Goal: Task Accomplishment & Management: Complete application form

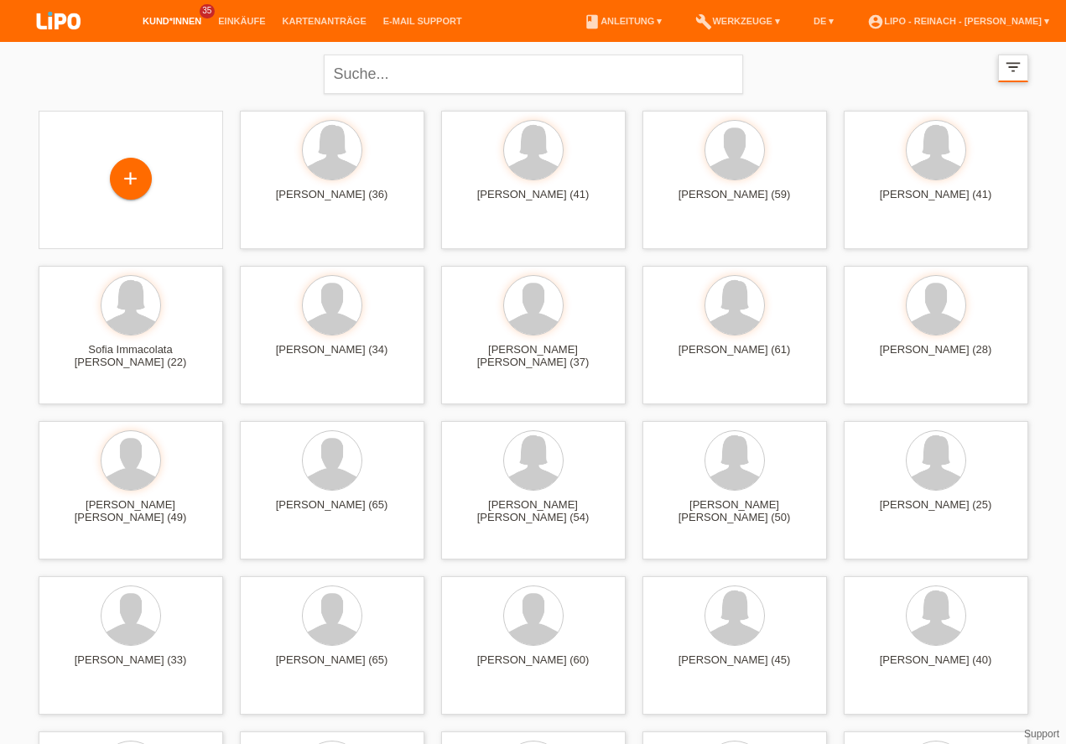
click at [1013, 69] on icon "filter_list" at bounding box center [1013, 67] width 18 height 18
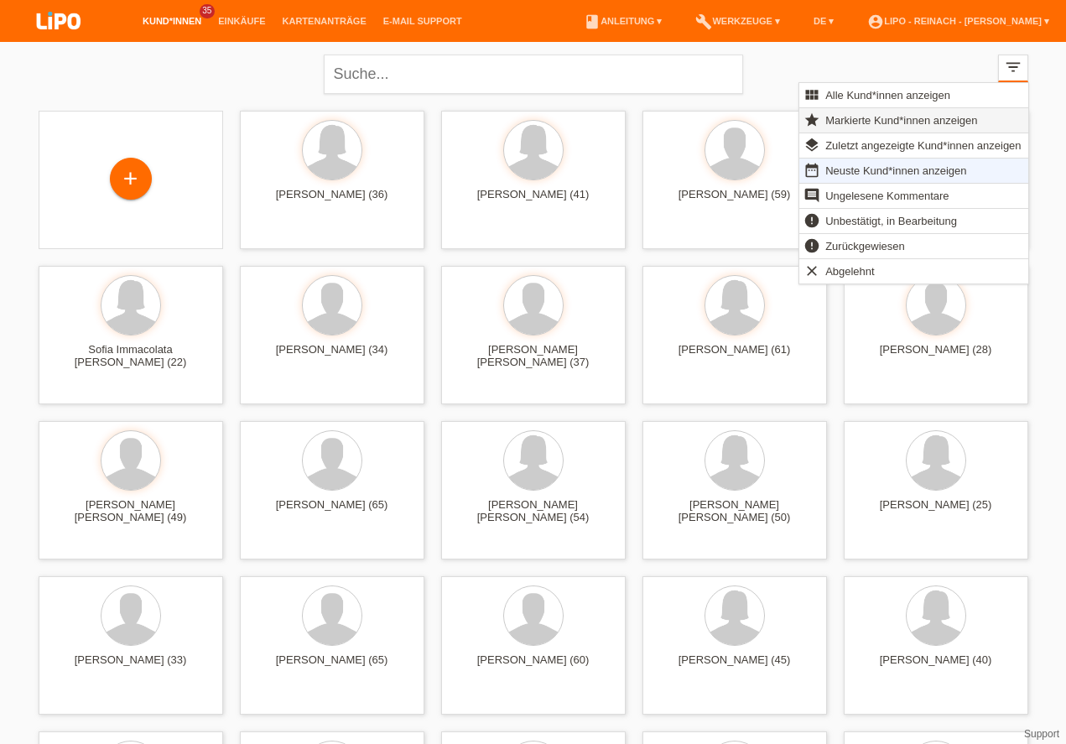
click at [863, 113] on span "Markierte Kund*innen anzeigen" at bounding box center [901, 120] width 157 height 20
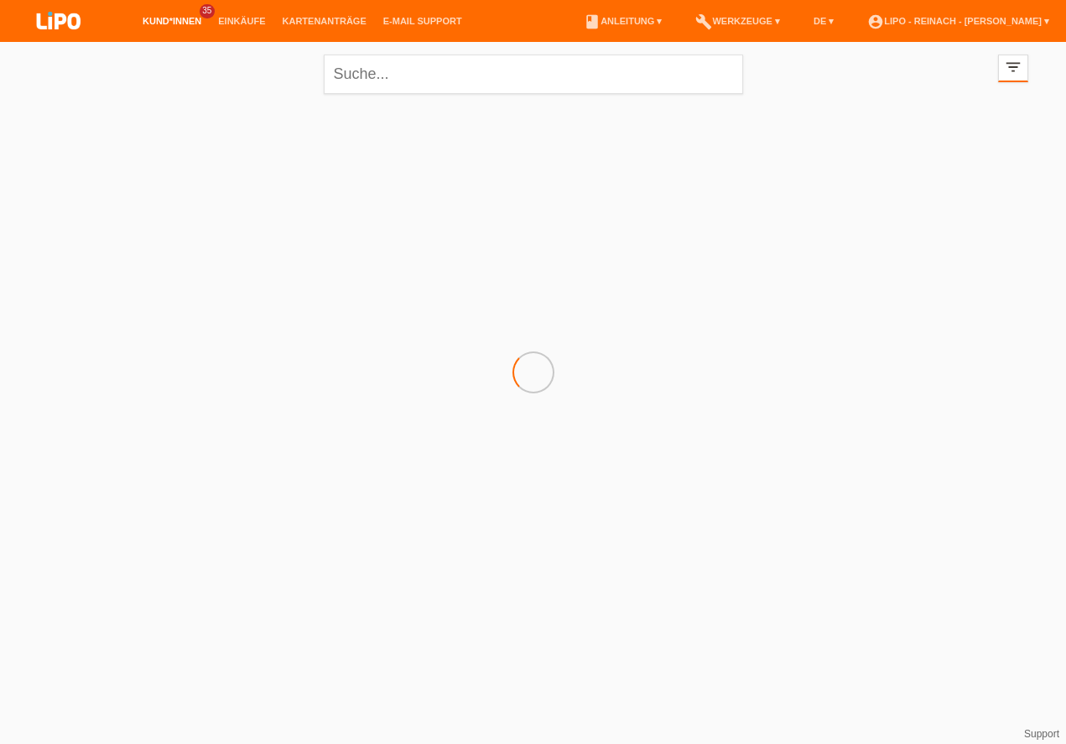
click at [853, 120] on div at bounding box center [533, 186] width 1007 height 168
click at [543, 199] on link "add Kund*in hinzufügen" at bounding box center [533, 190] width 134 height 25
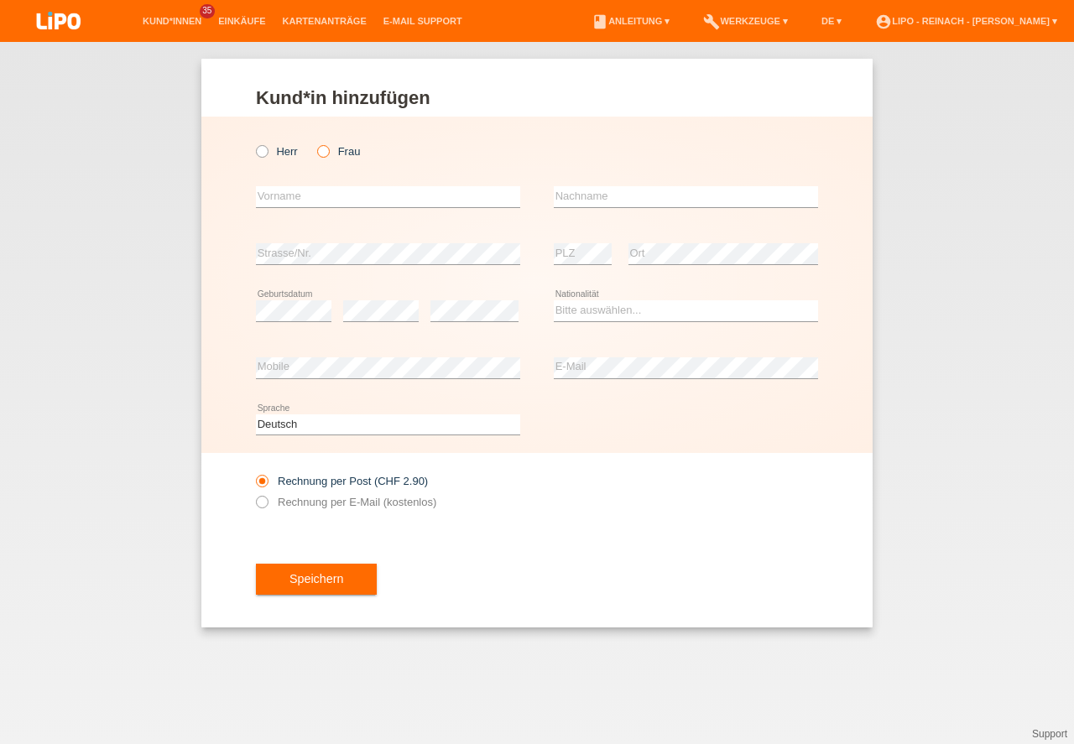
click at [328, 154] on input "Frau" at bounding box center [322, 150] width 11 height 11
radio input "true"
click at [314, 205] on input "text" at bounding box center [388, 196] width 264 height 21
type input "Arbnora"
click at [665, 201] on input "text" at bounding box center [686, 196] width 264 height 21
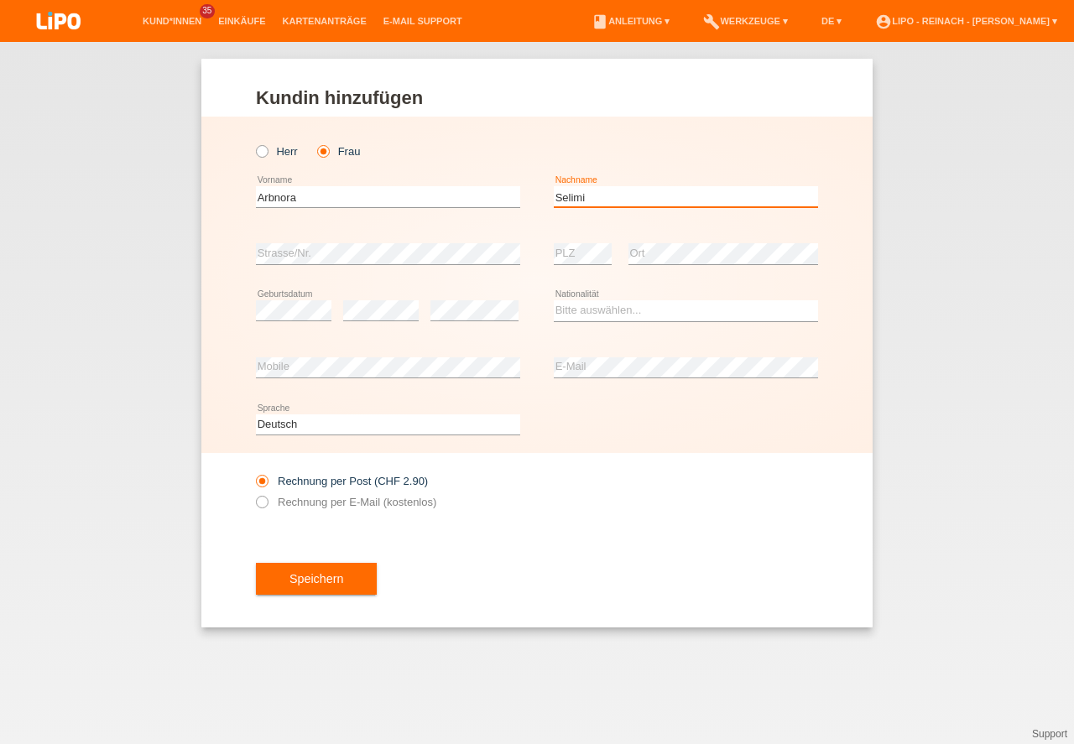
type input "Selimi"
click at [295, 300] on div "error Geburtsdatum" at bounding box center [293, 311] width 75 height 57
click at [604, 301] on select "Bitte auswählen... Schweiz Deutschland Liechtenstein Österreich ------------ Af…" at bounding box center [686, 310] width 264 height 20
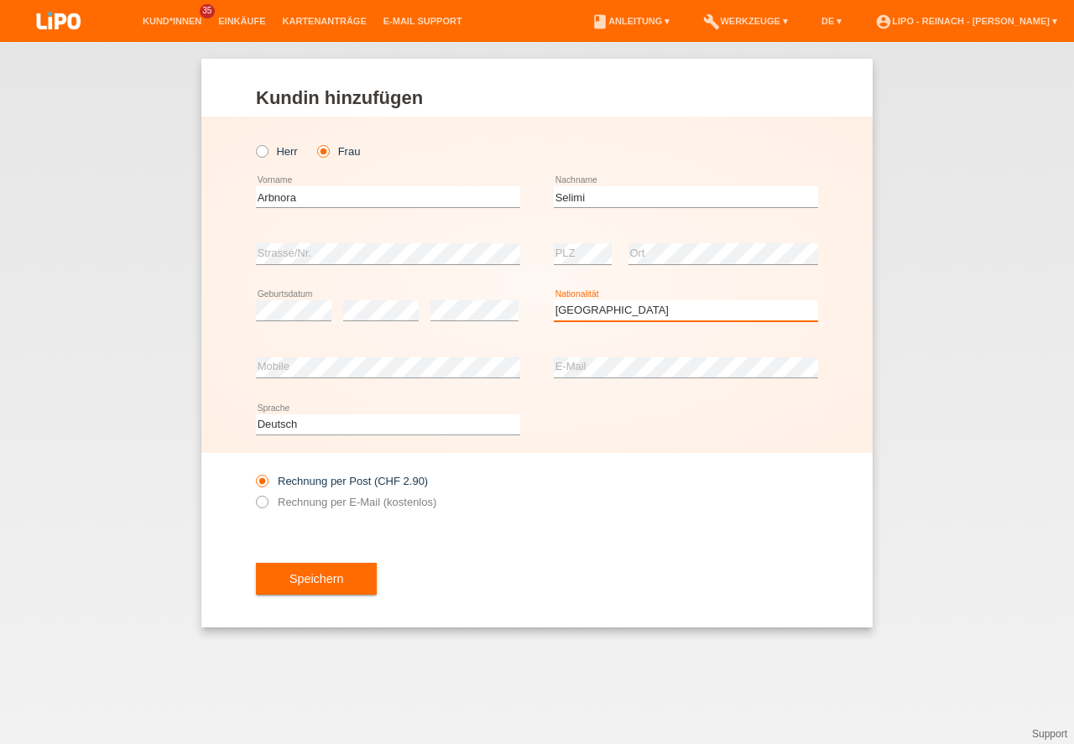
select select "IT"
click at [0, 0] on option "Italien" at bounding box center [0, 0] width 0 height 0
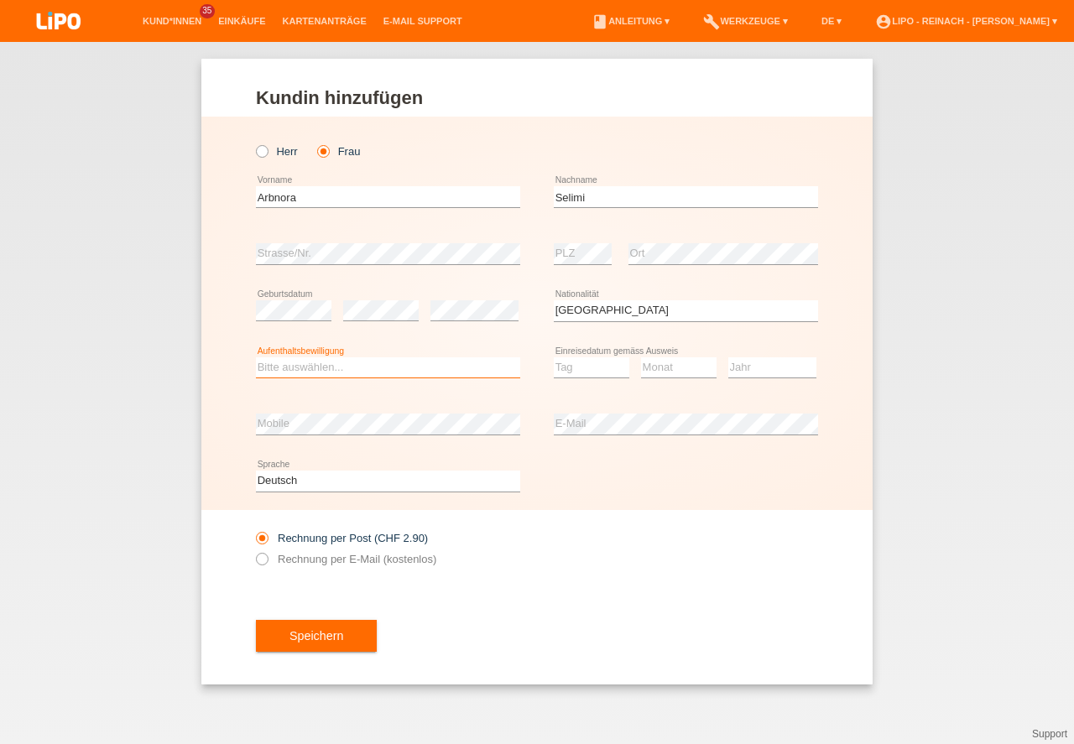
click at [303, 373] on select "Bitte auswählen... C B B - Flüchtlingsstatus Andere" at bounding box center [388, 367] width 264 height 20
select select "B"
click at [0, 0] on option "B" at bounding box center [0, 0] width 0 height 0
click at [565, 358] on select "Tag 01 02 03 04 05 06 07 08 09 10 11" at bounding box center [591, 367] width 75 height 20
drag, startPoint x: 575, startPoint y: 596, endPoint x: 605, endPoint y: 535, distance: 67.5
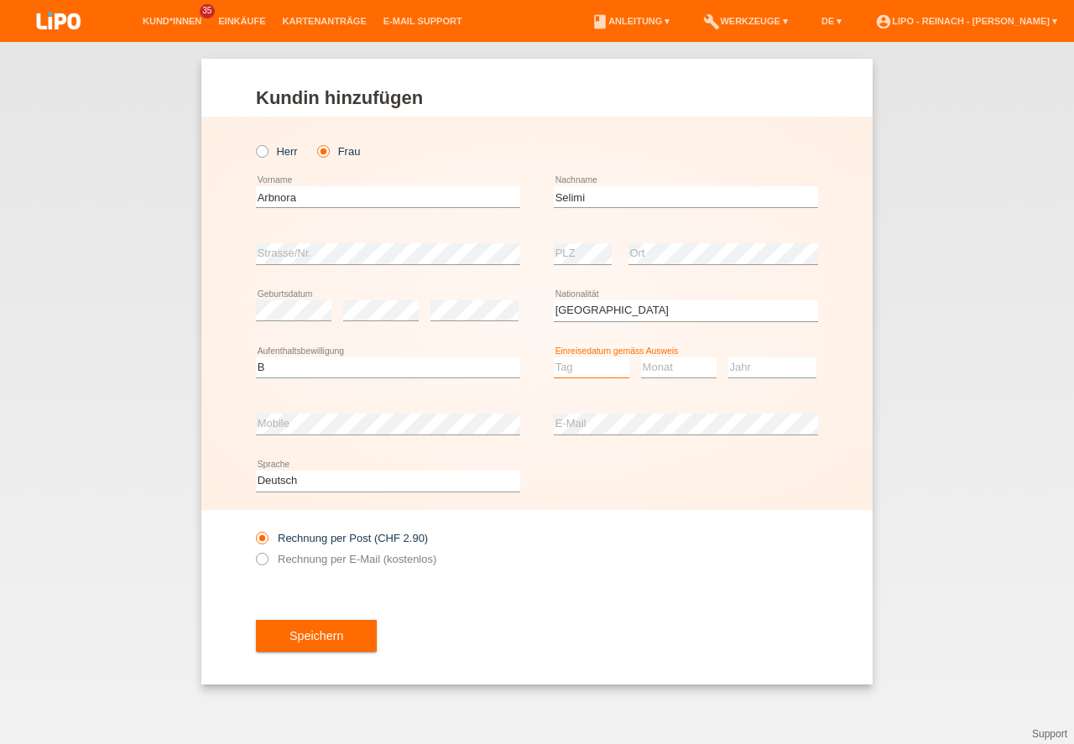
select select "15"
click at [0, 0] on option "15" at bounding box center [0, 0] width 0 height 0
click at [668, 366] on select "Monat 01 02 03 04 05 06 07 08 09 10 11" at bounding box center [678, 367] width 75 height 20
select select "03"
click at [0, 0] on option "03" at bounding box center [0, 0] width 0 height 0
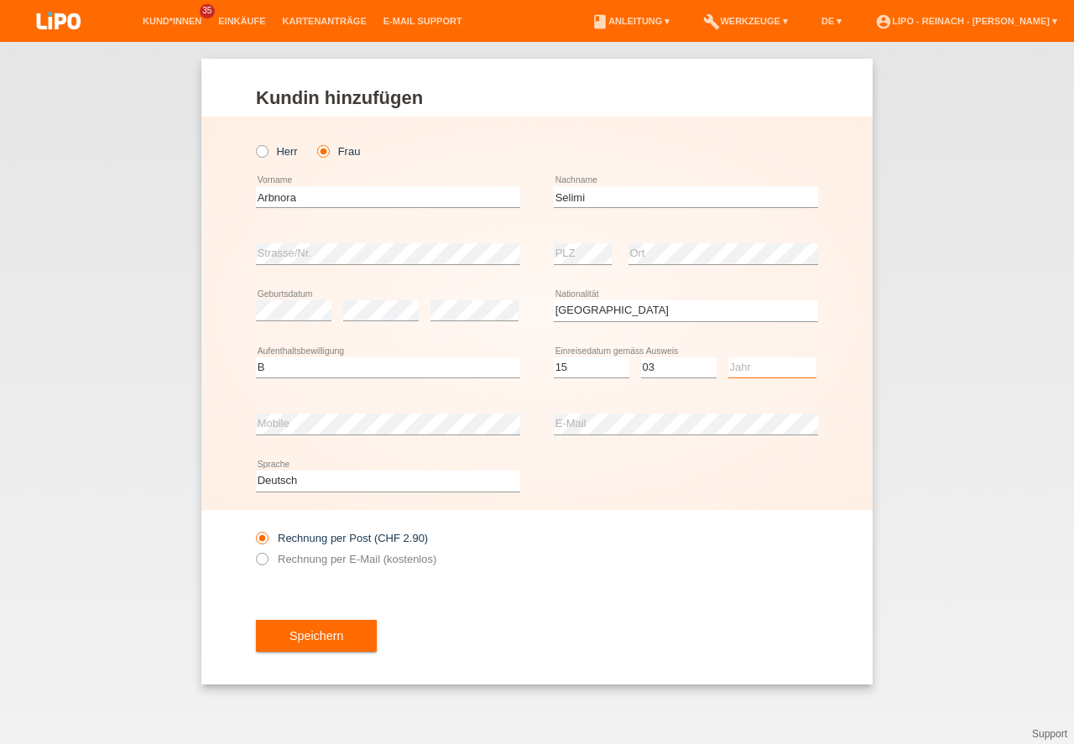
click at [747, 367] on select "Jahr 2025 2024 2023 2022 2021 2020 2019 2018 2017 2016 2015 2014 2013 2012 2011…" at bounding box center [772, 367] width 88 height 20
select select "2025"
click at [721, 550] on div "Rechnung per Post (CHF 2.90) Rechnung per E-Mail (kostenlos)" at bounding box center [537, 548] width 562 height 77
click at [336, 641] on button "Speichern" at bounding box center [316, 636] width 121 height 32
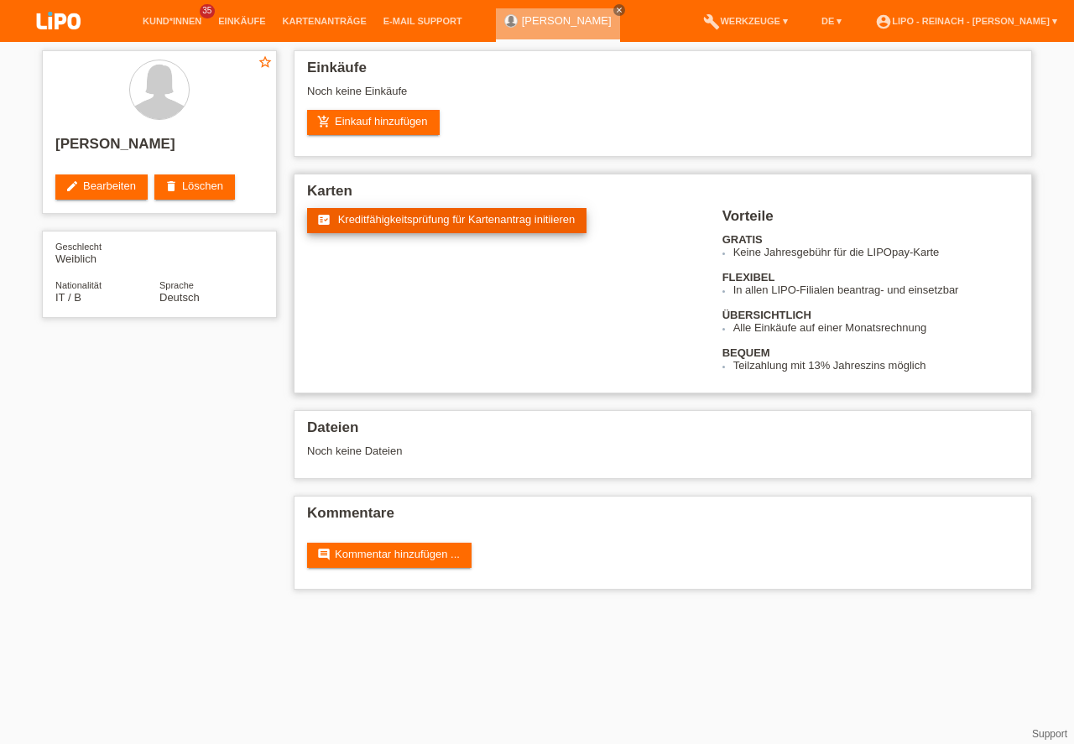
click at [437, 225] on span "Kreditfähigkeitsprüfung für Kartenantrag initiieren" at bounding box center [456, 219] width 237 height 13
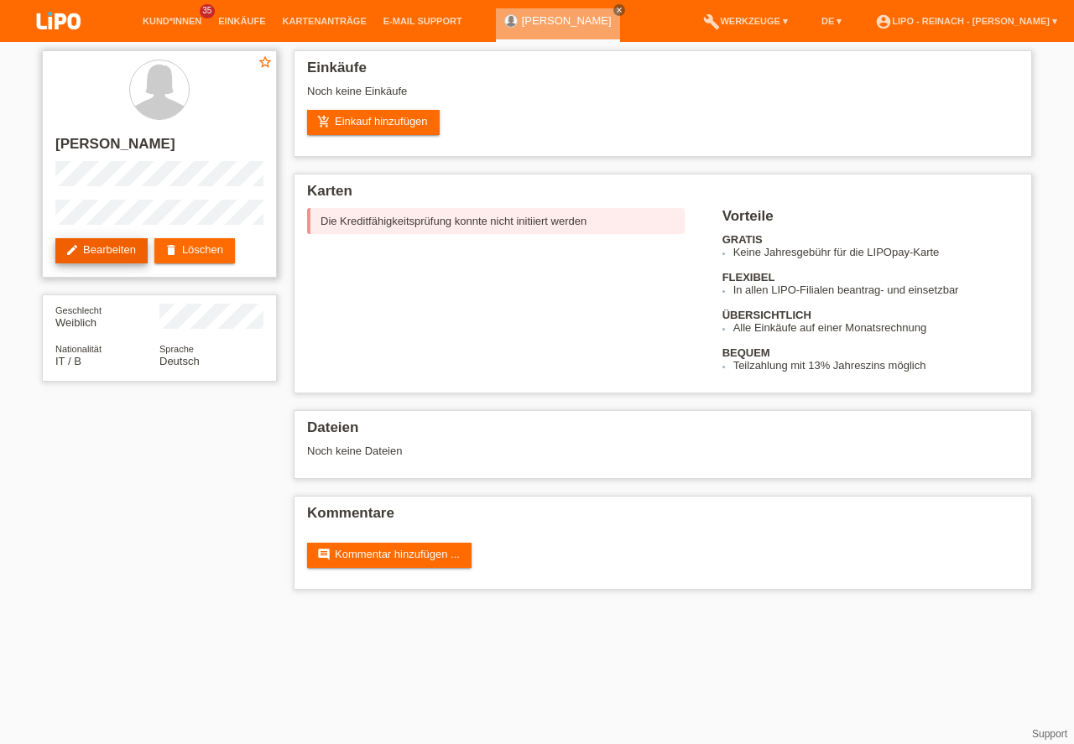
click at [101, 252] on link "edit Bearbeiten" at bounding box center [101, 250] width 92 height 25
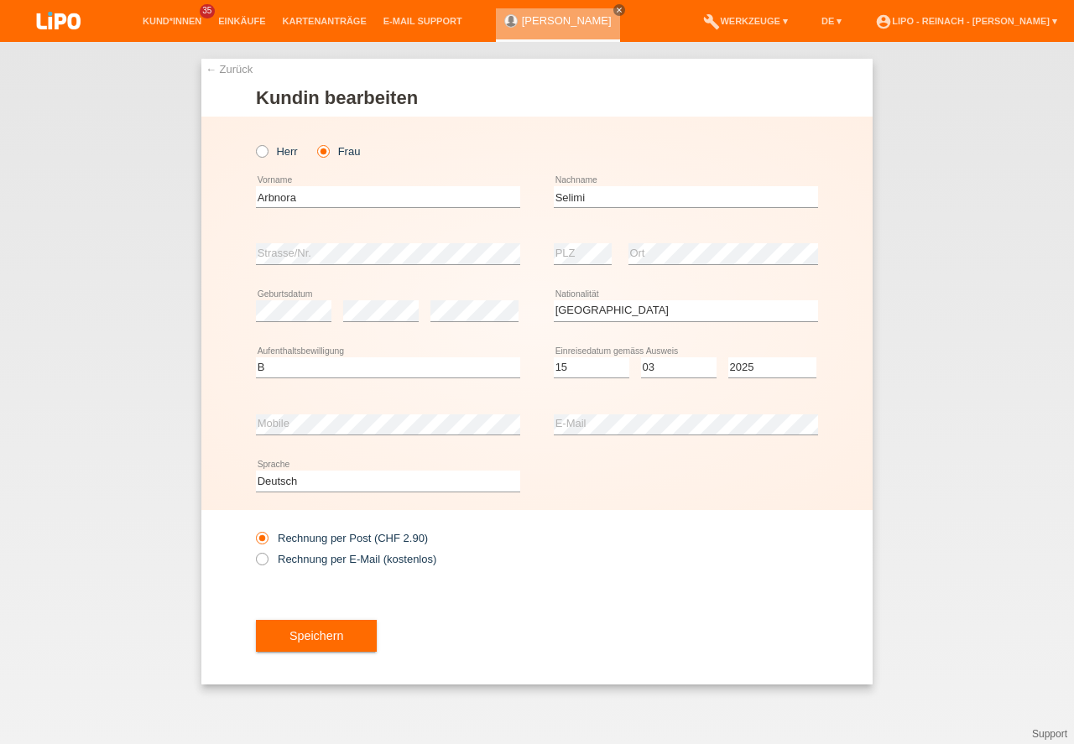
select select "IT"
select select "B"
select select "15"
select select "03"
select select "2025"
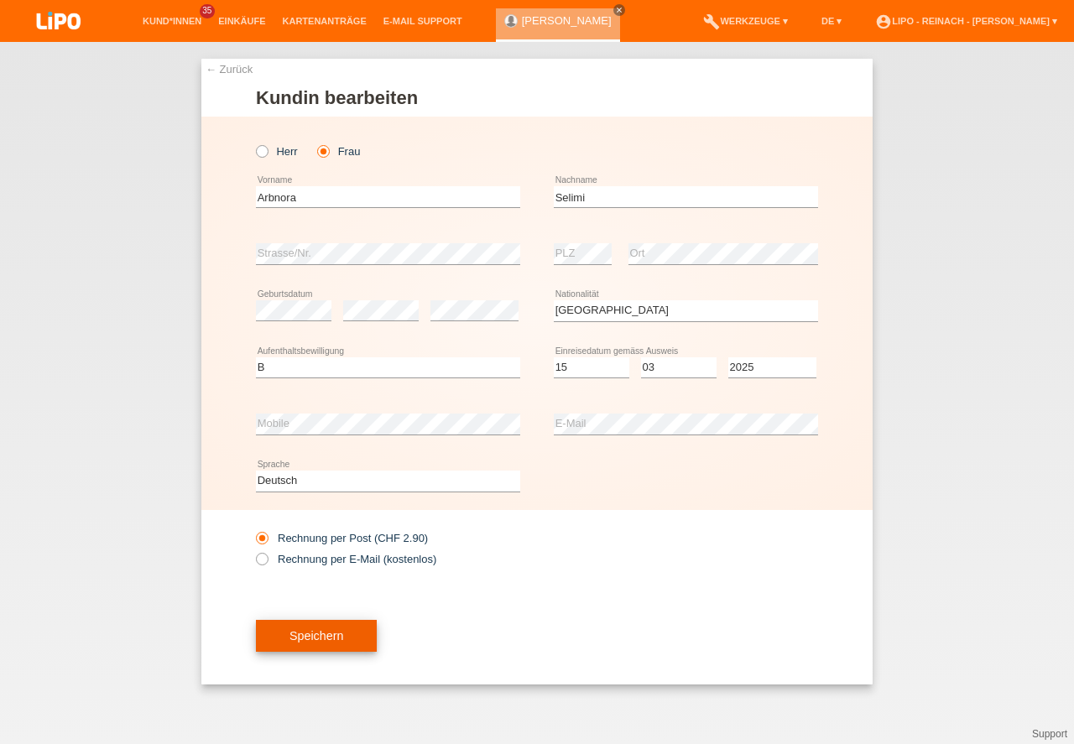
click at [347, 626] on button "Speichern" at bounding box center [316, 636] width 121 height 32
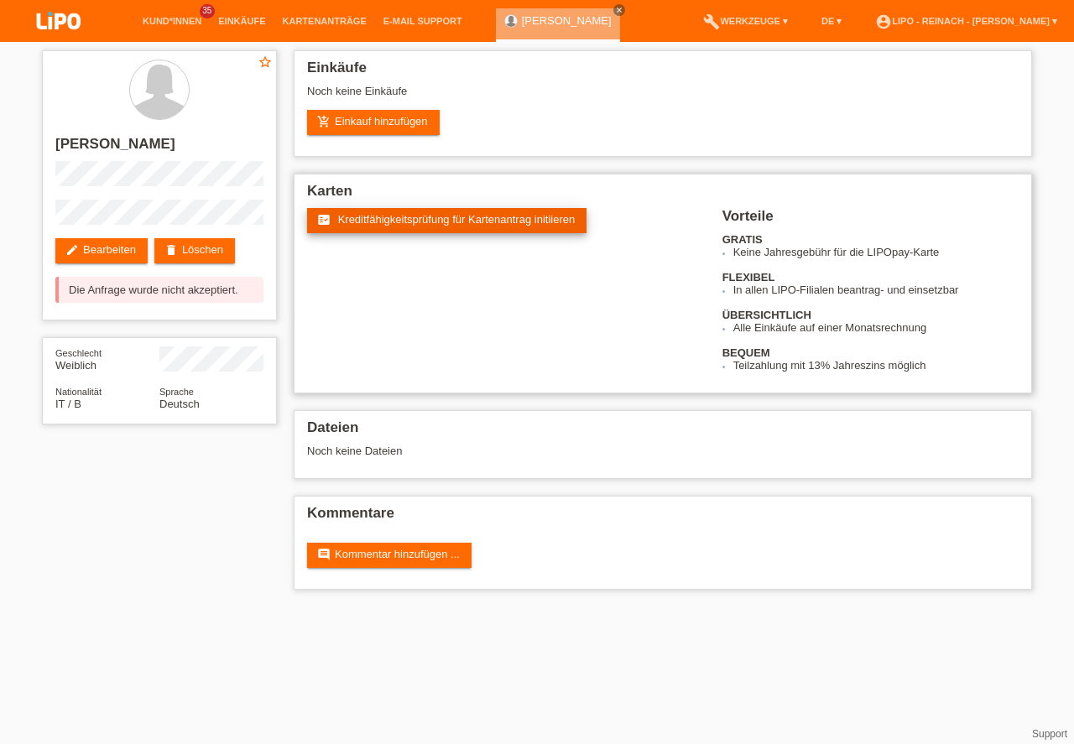
click at [472, 219] on span "Kreditfähigkeitsprüfung für Kartenantrag initiieren" at bounding box center [456, 219] width 237 height 13
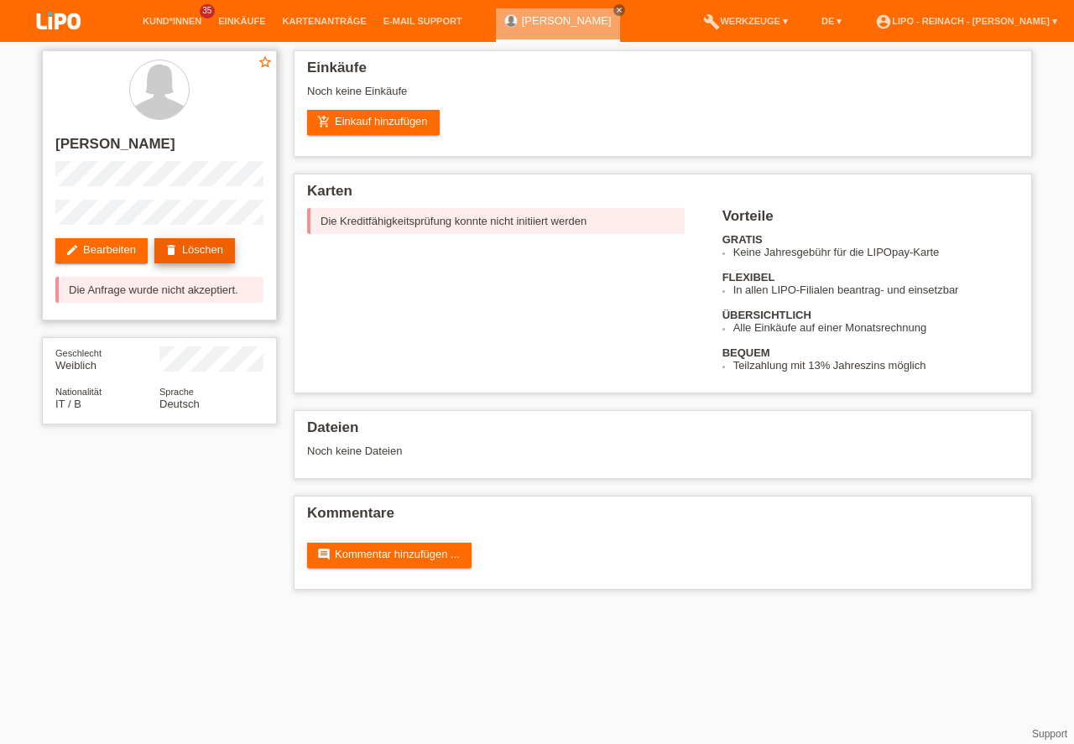
click at [214, 255] on link "delete Löschen" at bounding box center [194, 250] width 81 height 25
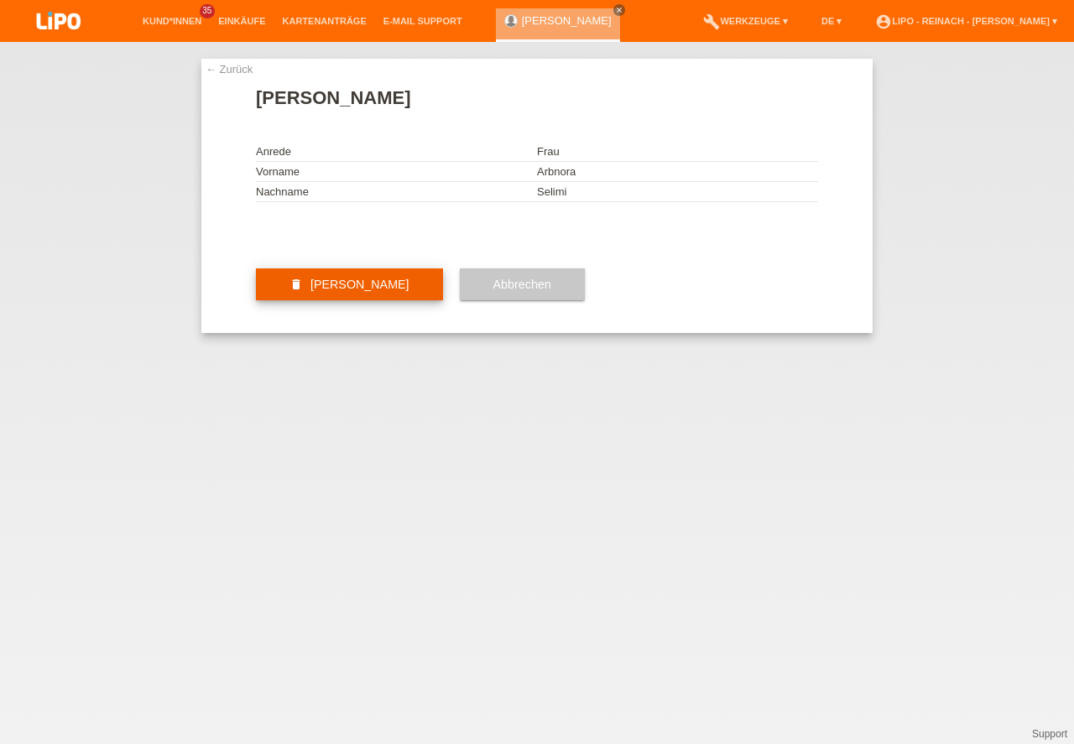
click at [374, 300] on button "delete Kundin löschen" at bounding box center [349, 284] width 187 height 32
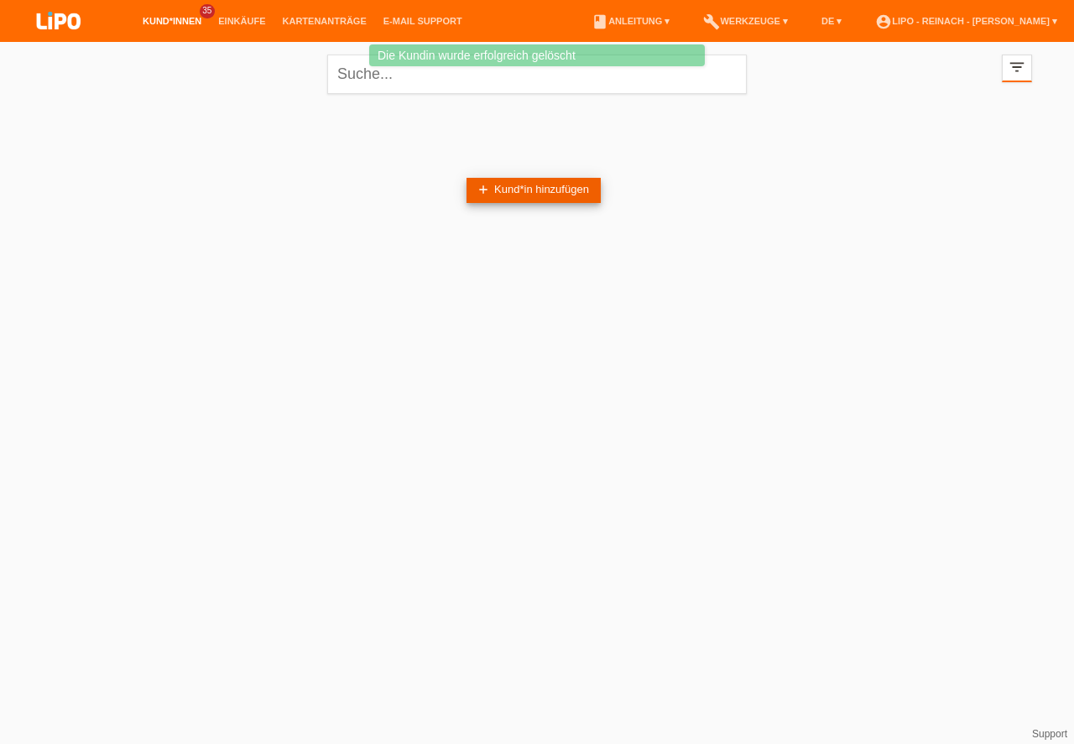
click at [520, 190] on link "add Kund*in hinzufügen" at bounding box center [533, 190] width 134 height 25
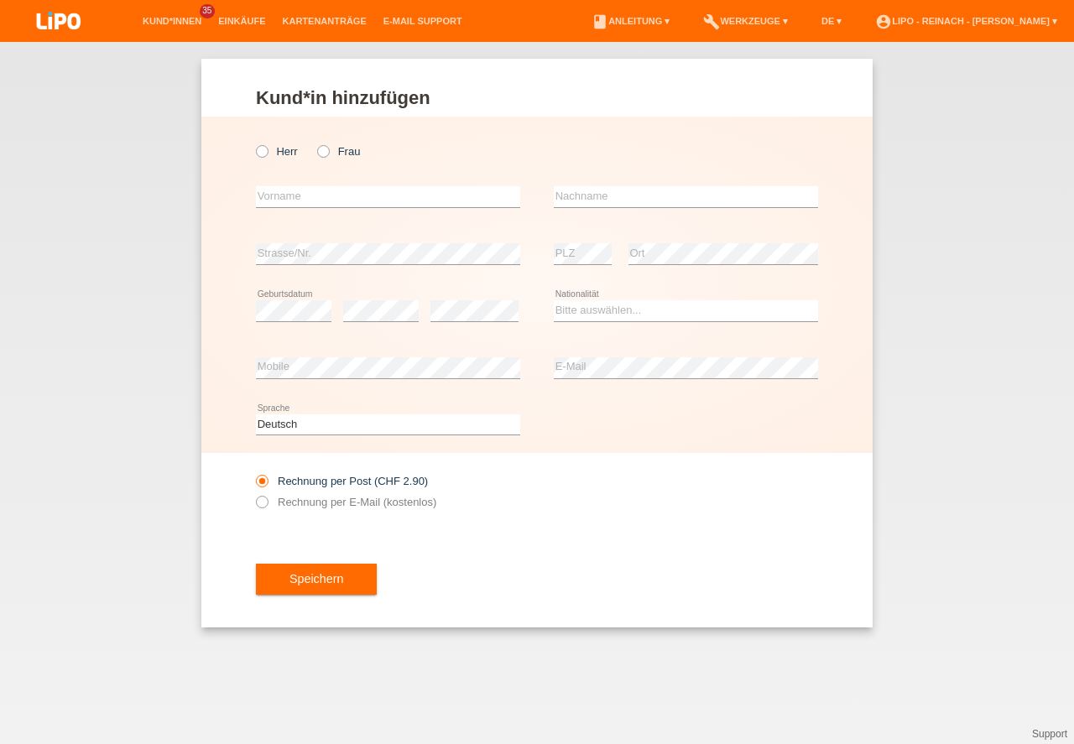
click at [253, 143] on icon at bounding box center [253, 143] width 0 height 0
click at [263, 150] on input "Herr" at bounding box center [261, 150] width 11 height 11
radio input "true"
click at [282, 206] on input "text" at bounding box center [388, 196] width 264 height 21
type input "Arben"
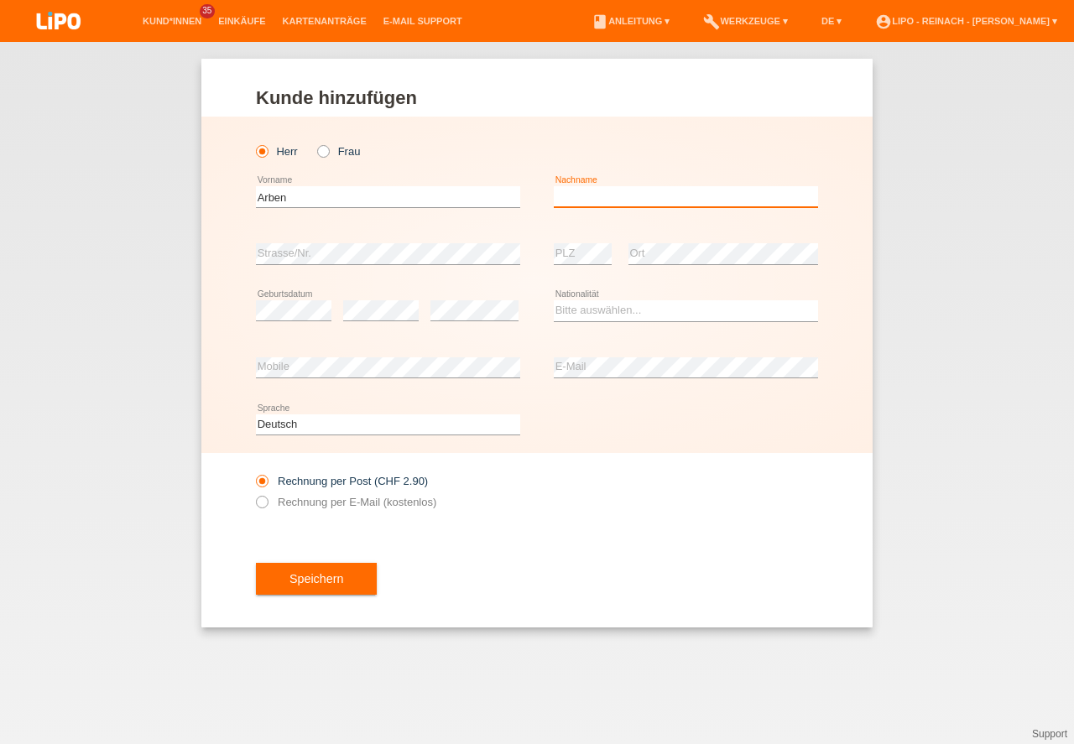
click at [627, 197] on input "text" at bounding box center [686, 196] width 264 height 21
type input "Djabiri"
click at [636, 311] on select "Bitte auswählen... [GEOGRAPHIC_DATA] [GEOGRAPHIC_DATA] [GEOGRAPHIC_DATA] [GEOGR…" at bounding box center [686, 310] width 264 height 20
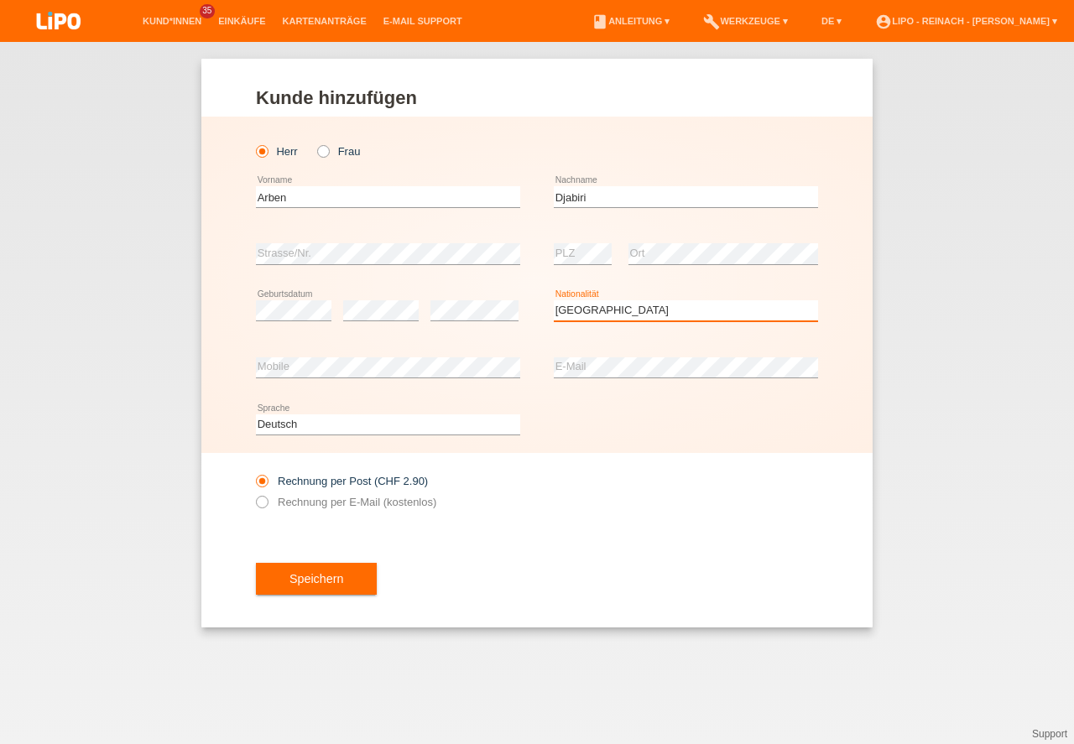
select select "MK"
click at [0, 0] on option "Mazedonien" at bounding box center [0, 0] width 0 height 0
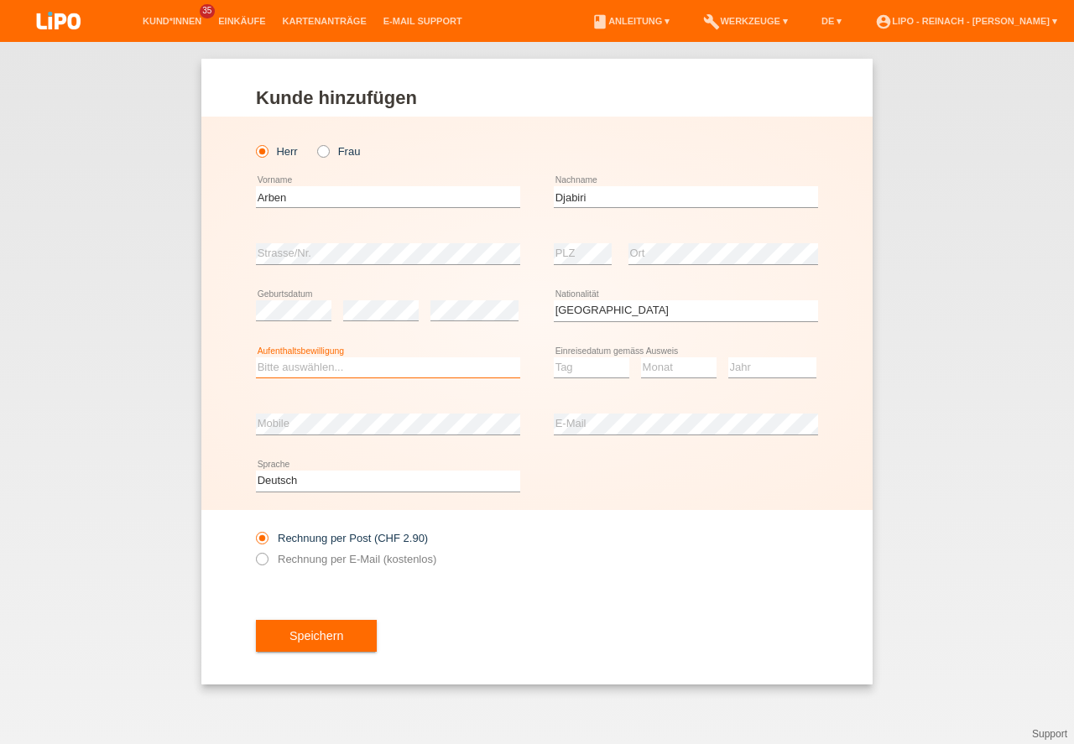
click at [288, 365] on select "Bitte auswählen... C B B - Flüchtlingsstatus Andere" at bounding box center [388, 367] width 264 height 20
select select "B"
click at [0, 0] on option "B" at bounding box center [0, 0] width 0 height 0
click at [571, 370] on select "Tag 01 02 03 04 05 06 07 08 09 10 11" at bounding box center [591, 367] width 75 height 20
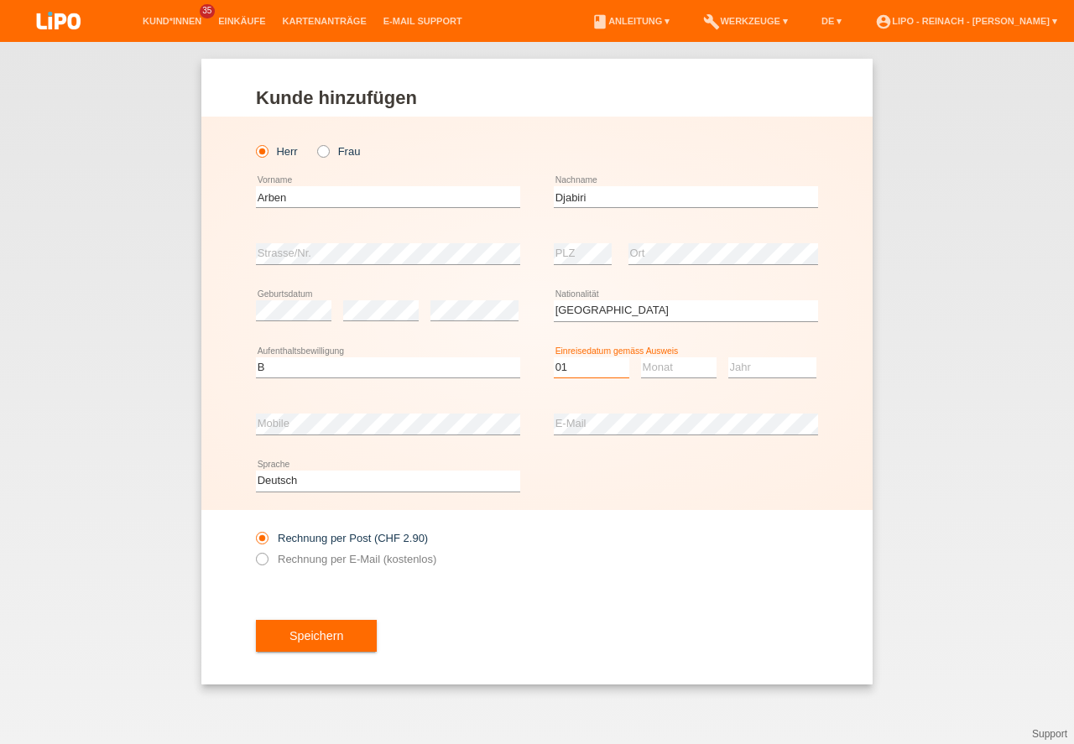
select select "01"
click at [657, 372] on select "Monat 01 02 03 04 05 06 07 08 09 10 11" at bounding box center [678, 367] width 75 height 20
select select "05"
click at [0, 0] on option "05" at bounding box center [0, 0] width 0 height 0
click at [754, 371] on select "Jahr 2025 2024 2023 2022 2021 2020 2019 2018 2017 2016 2015 2014 2013 2012 2011…" at bounding box center [772, 367] width 88 height 20
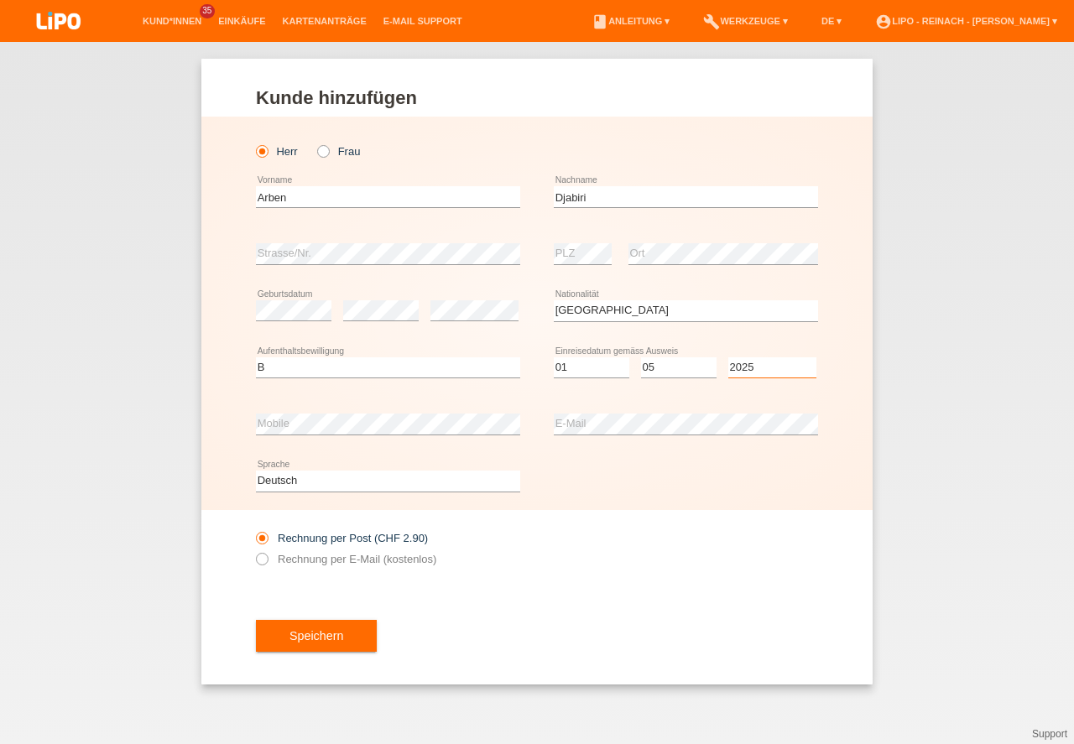
click at [754, 371] on select "Jahr 2025 2024 2023 2022 2021 2020 2019 2018 2017 2016 2015 2014 2013 2012 2011…" at bounding box center [772, 367] width 88 height 20
select select "2025"
click at [312, 413] on div "error Mobile" at bounding box center [388, 424] width 264 height 57
click at [669, 541] on div "Rechnung per Post (CHF 2.90) Rechnung per E-Mail (kostenlos)" at bounding box center [537, 548] width 562 height 77
click at [253, 550] on icon at bounding box center [253, 550] width 0 height 0
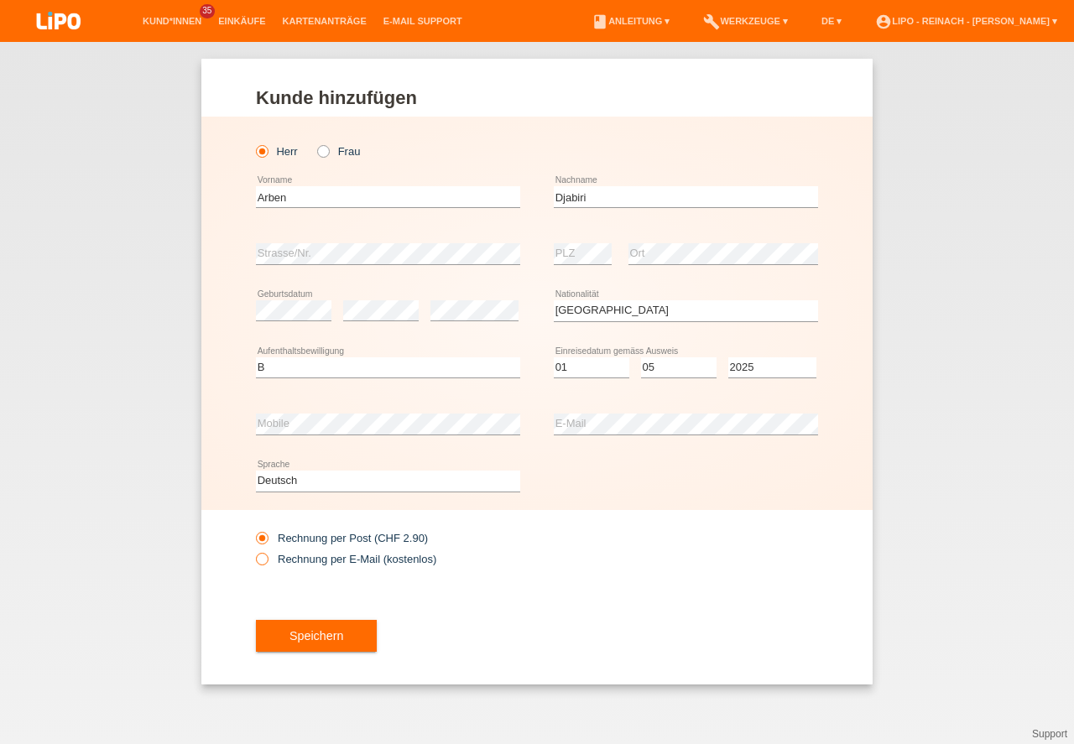
click at [264, 560] on input "Rechnung per E-Mail (kostenlos)" at bounding box center [261, 563] width 11 height 21
radio input "true"
click at [302, 639] on button "Speichern" at bounding box center [316, 636] width 121 height 32
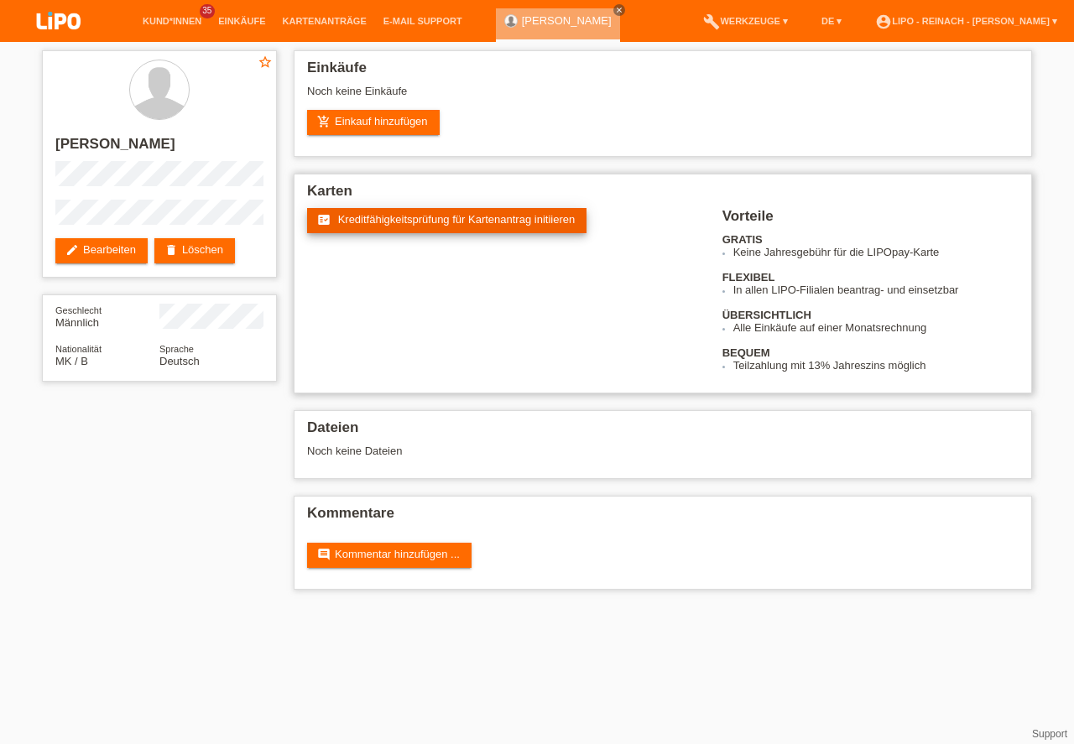
click at [420, 221] on span "Kreditfähigkeitsprüfung für Kartenantrag initiieren" at bounding box center [456, 219] width 237 height 13
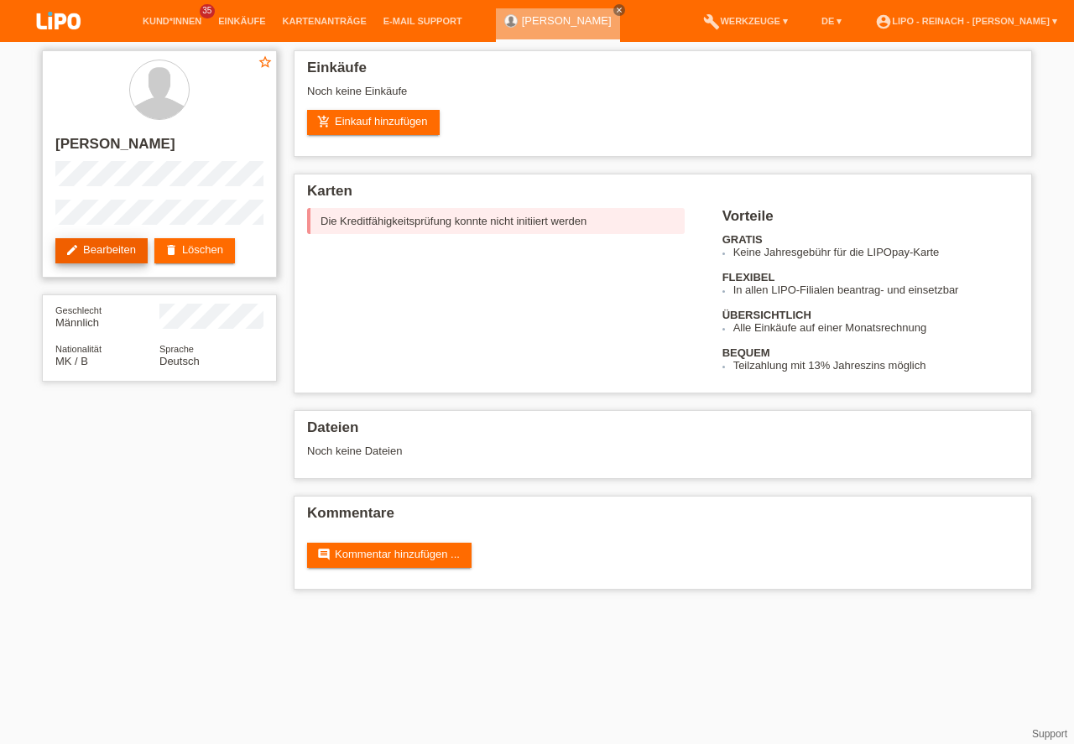
click at [129, 257] on link "edit Bearbeiten" at bounding box center [101, 250] width 92 height 25
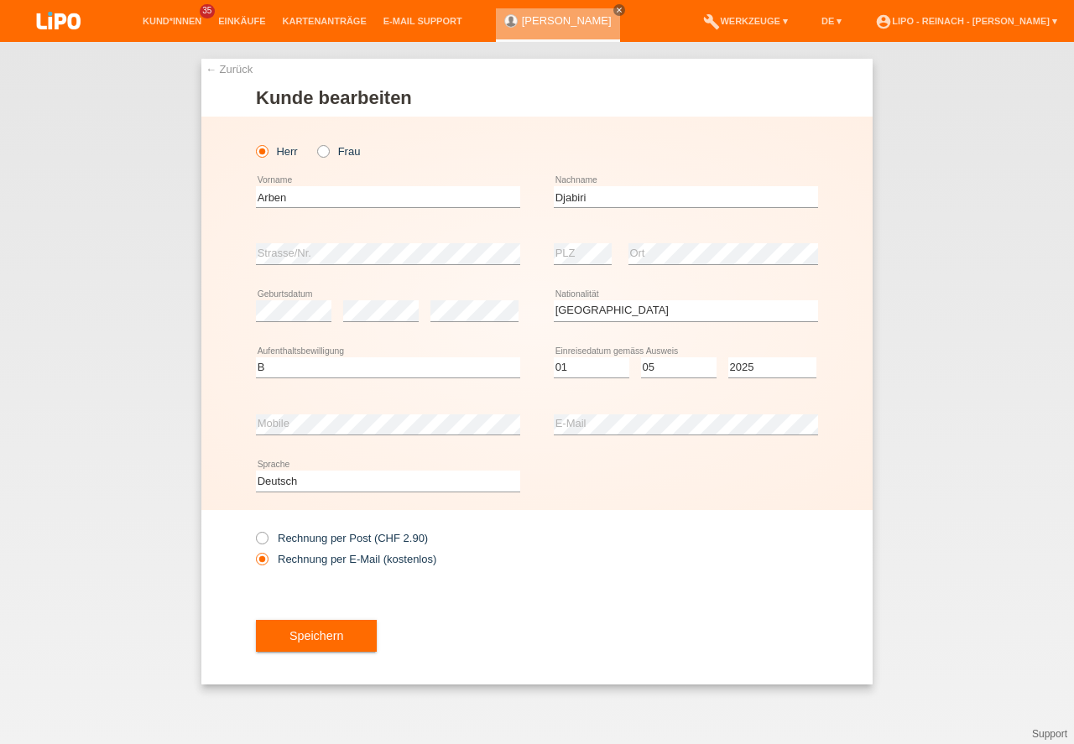
select select "MK"
select select "B"
select select "01"
select select "05"
select select "2025"
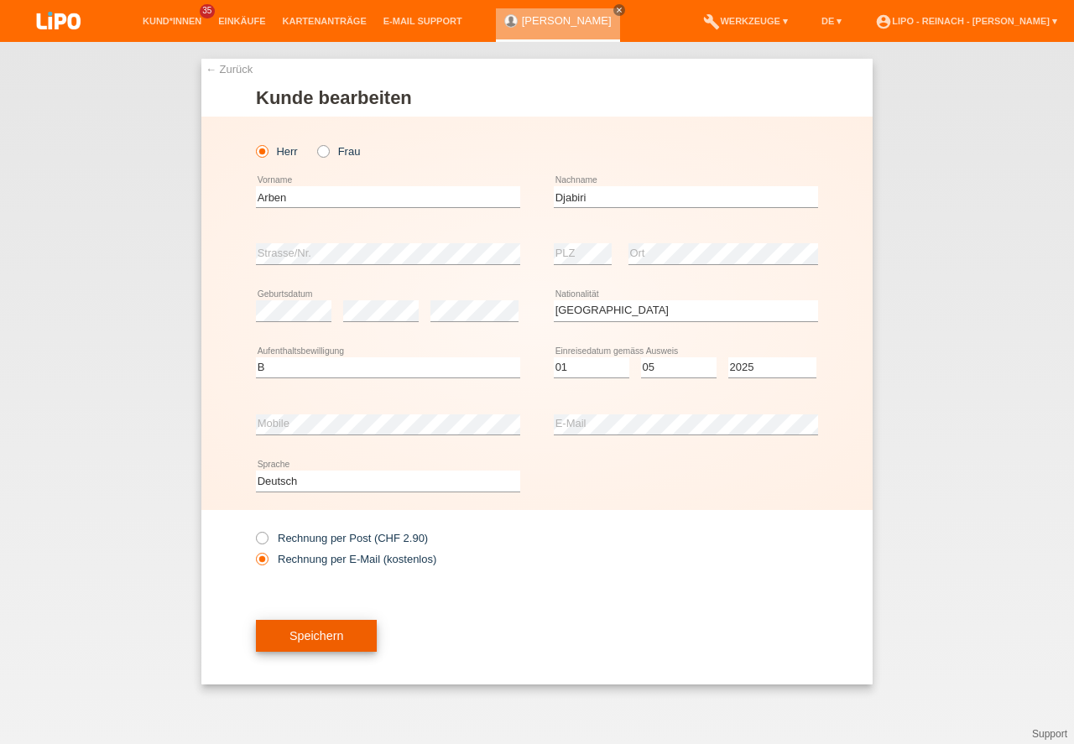
click at [334, 633] on button "Speichern" at bounding box center [316, 636] width 121 height 32
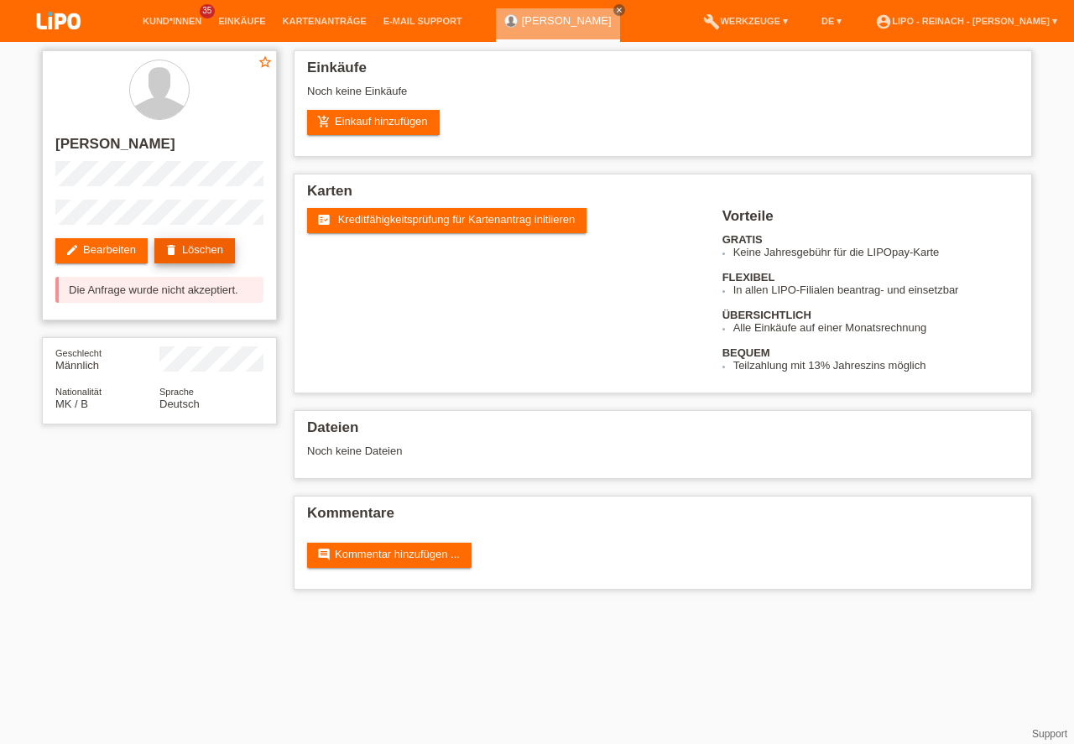
click at [190, 243] on link "delete Löschen" at bounding box center [194, 250] width 81 height 25
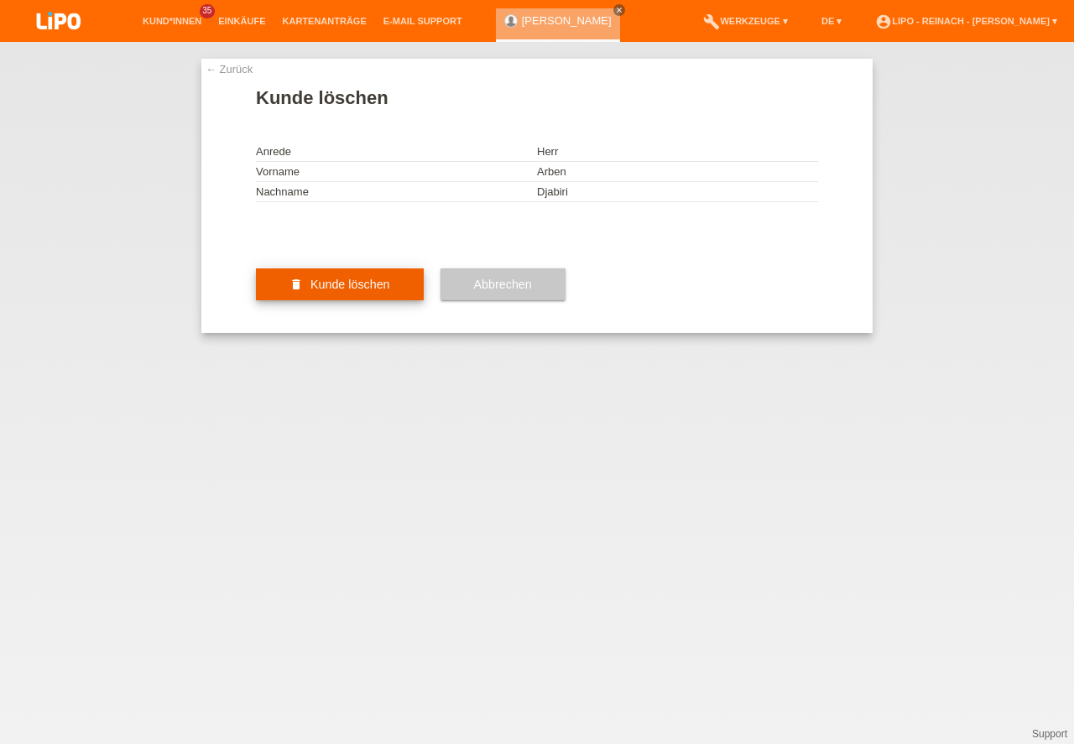
click at [341, 300] on button "delete Kunde löschen" at bounding box center [340, 284] width 168 height 32
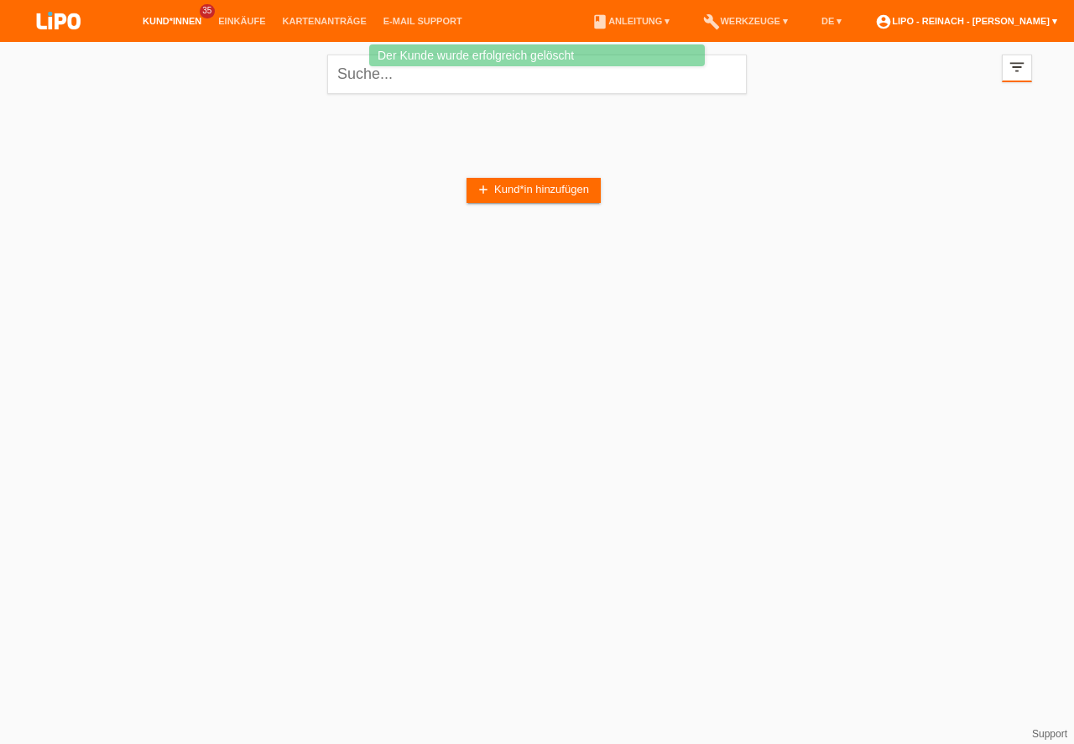
click at [993, 20] on link "account_circle LIPO - Reinach - [PERSON_NAME] ▾" at bounding box center [966, 21] width 199 height 10
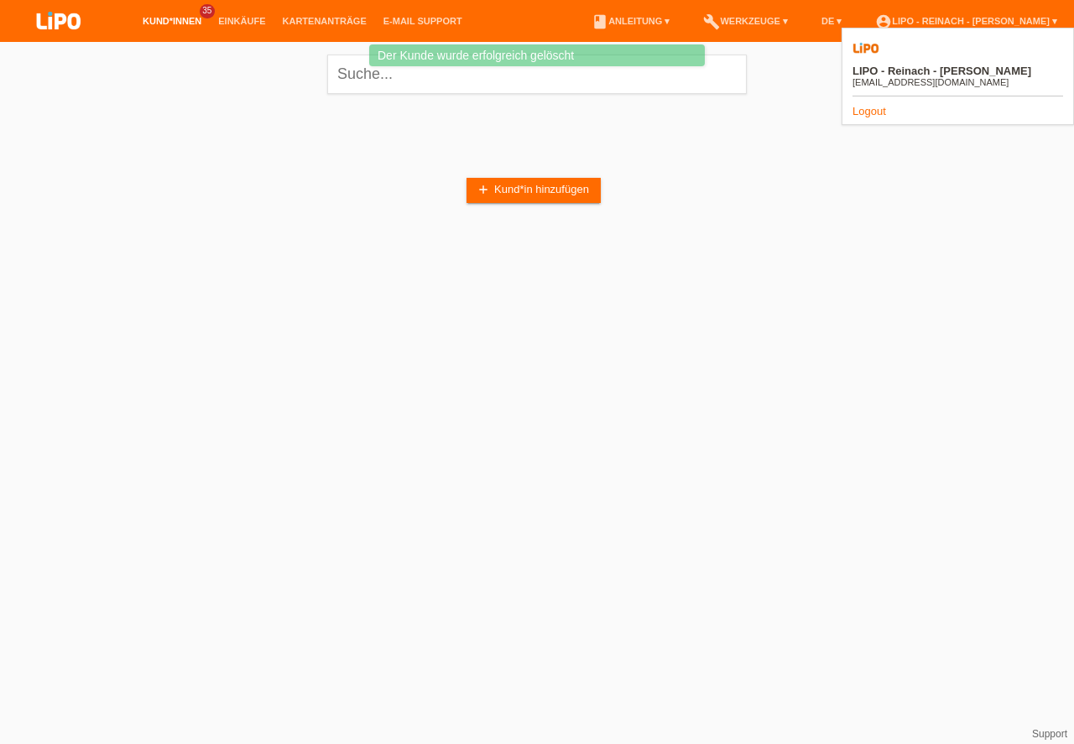
click at [871, 105] on link "Logout" at bounding box center [869, 111] width 34 height 13
